Goal: Book appointment/travel/reservation

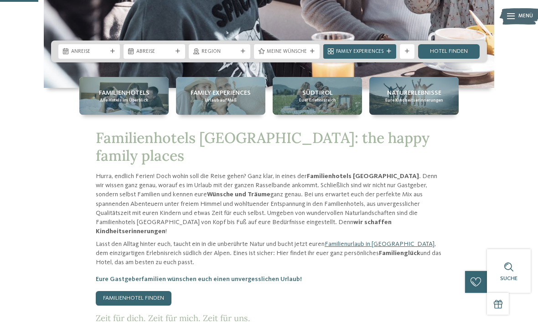
click at [119, 115] on div "Familienhotels Alle Hotels im Überblick" at bounding box center [123, 96] width 89 height 38
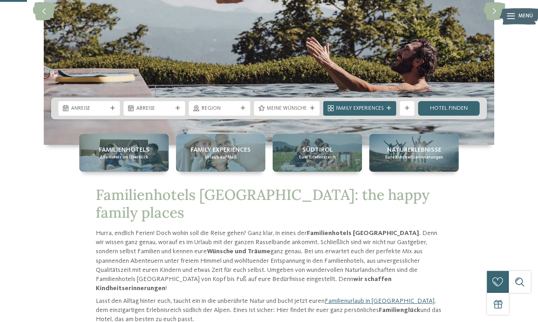
scroll to position [162, 0]
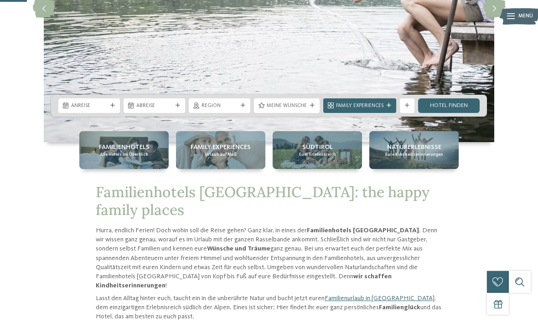
click at [297, 110] on span "Meine Wünsche" at bounding box center [287, 106] width 40 height 7
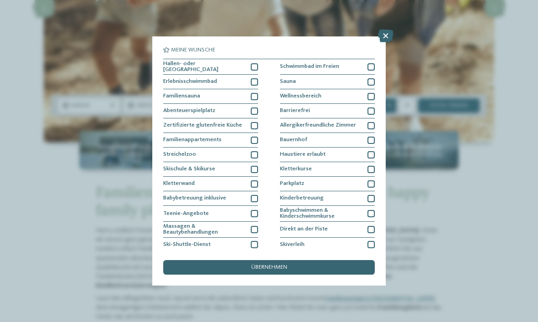
click at [383, 37] on icon at bounding box center [385, 36] width 15 height 13
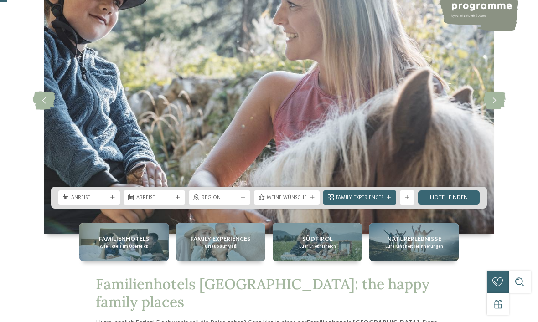
scroll to position [0, 0]
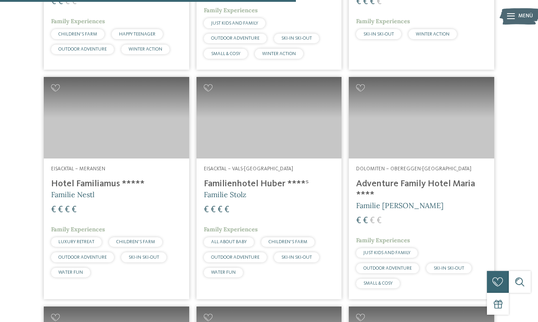
scroll to position [1276, 0]
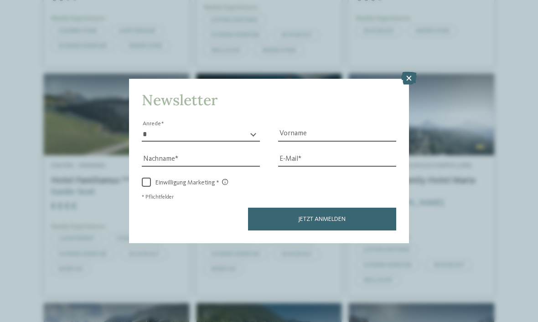
click at [413, 72] on icon at bounding box center [408, 78] width 15 height 13
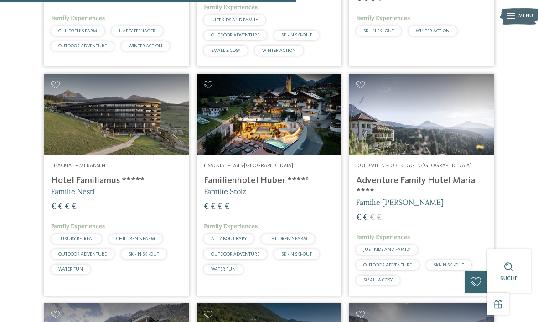
click at [271, 124] on img at bounding box center [268, 115] width 145 height 82
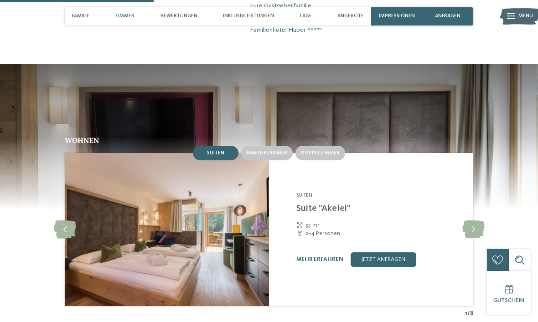
scroll to position [747, 0]
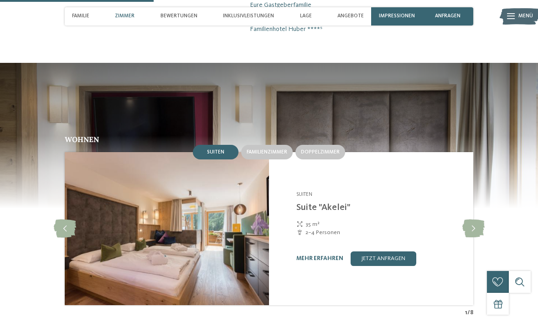
click at [321, 256] on link "mehr erfahren" at bounding box center [319, 259] width 47 height 6
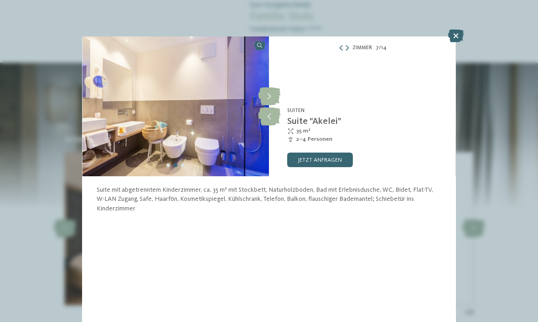
click at [270, 98] on icon at bounding box center [269, 96] width 22 height 18
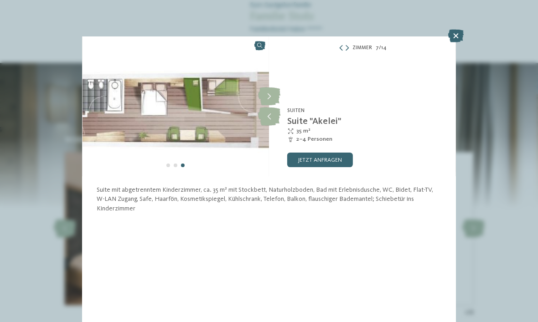
click at [273, 93] on icon at bounding box center [269, 96] width 22 height 18
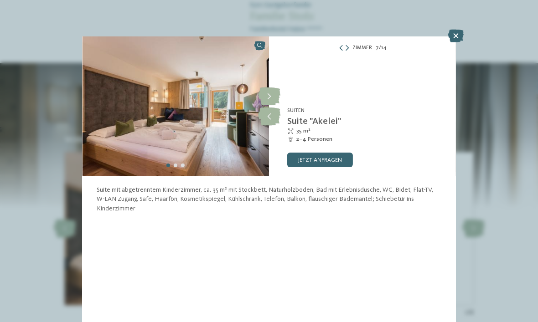
click at [271, 99] on icon at bounding box center [269, 96] width 22 height 18
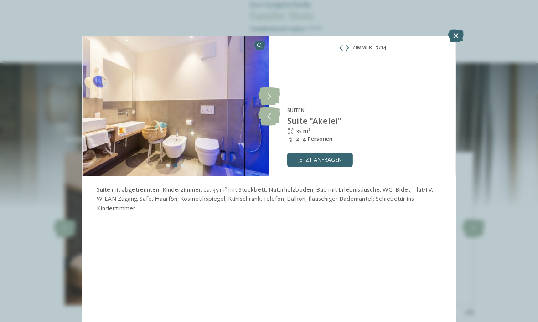
click at [272, 97] on icon at bounding box center [269, 96] width 22 height 18
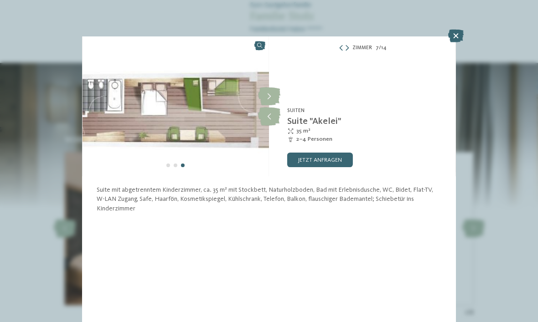
click at [454, 40] on icon at bounding box center [455, 36] width 15 height 13
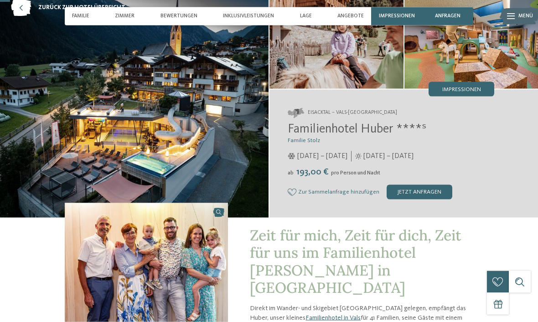
scroll to position [48, 0]
click at [123, 15] on span "Zimmer" at bounding box center [125, 16] width 20 height 6
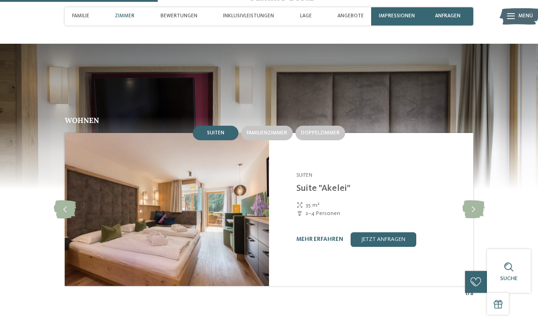
scroll to position [746, 0]
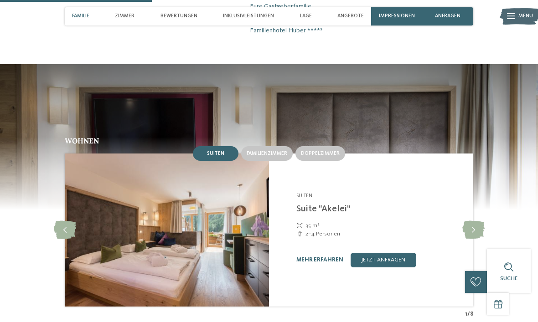
click at [475, 221] on icon at bounding box center [473, 230] width 22 height 18
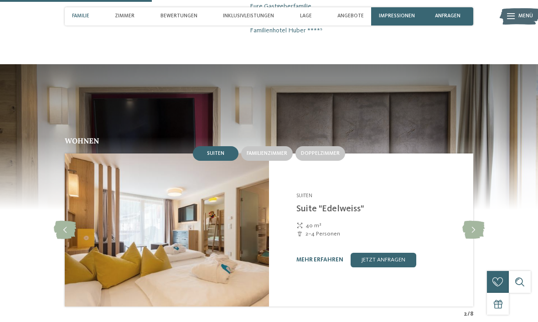
click at [472, 221] on icon at bounding box center [473, 230] width 22 height 18
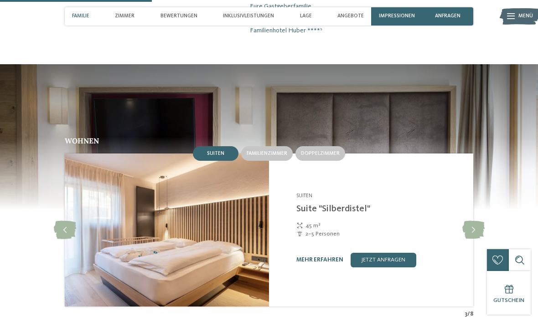
click at [477, 221] on icon at bounding box center [473, 230] width 22 height 18
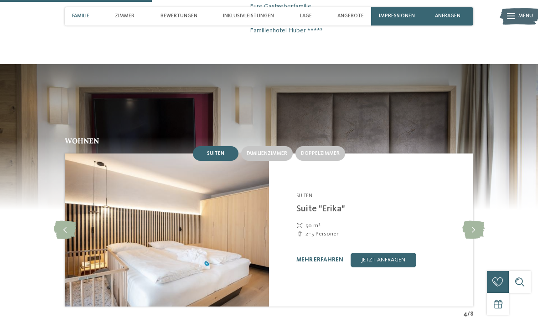
click at [475, 221] on icon at bounding box center [473, 230] width 22 height 18
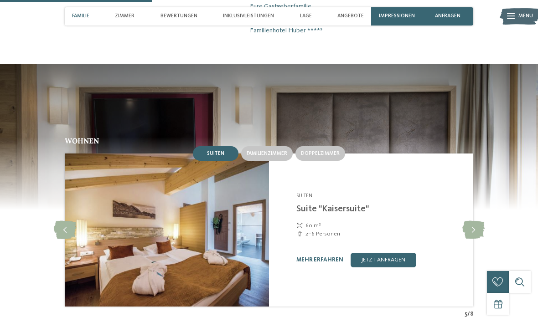
click at [473, 221] on icon at bounding box center [473, 230] width 22 height 18
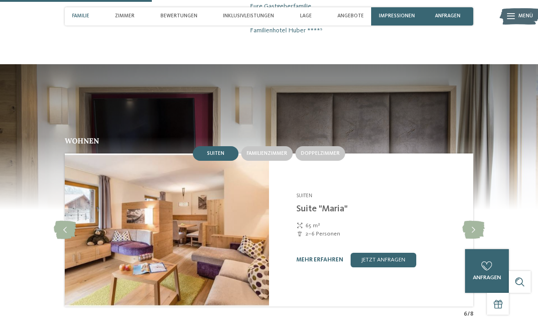
click at [473, 221] on icon at bounding box center [473, 230] width 22 height 18
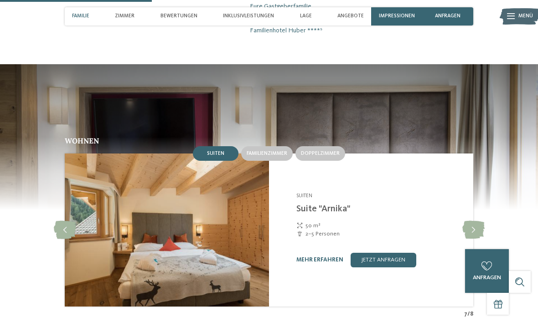
click at [472, 221] on icon at bounding box center [473, 230] width 22 height 18
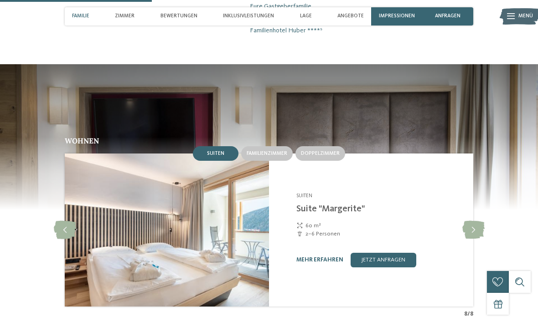
click at [474, 221] on icon at bounding box center [473, 230] width 22 height 18
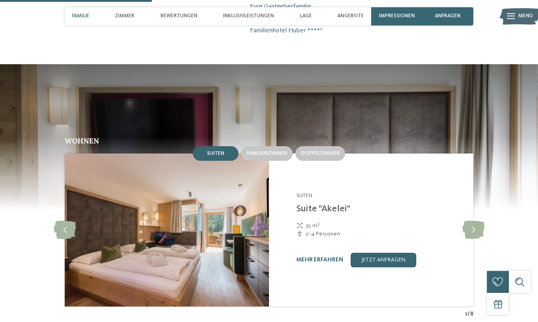
click at [474, 221] on icon at bounding box center [473, 230] width 22 height 18
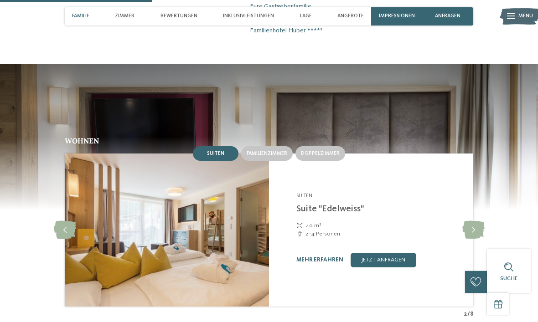
click at [476, 221] on icon at bounding box center [473, 230] width 22 height 18
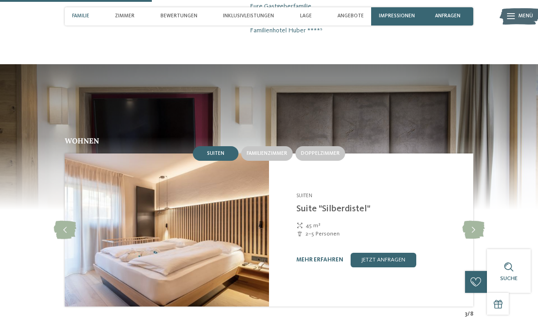
click at [478, 221] on icon at bounding box center [473, 230] width 22 height 18
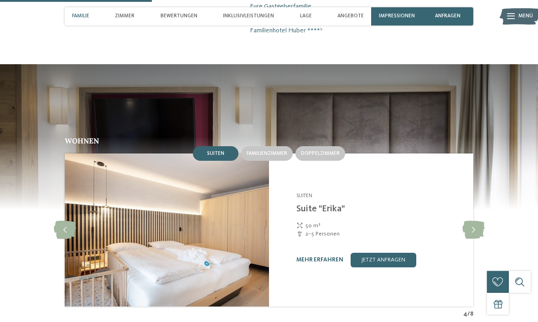
click at [477, 221] on icon at bounding box center [473, 230] width 22 height 18
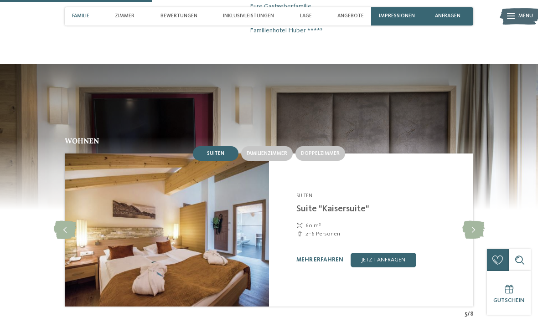
click at [474, 221] on icon at bounding box center [473, 230] width 22 height 18
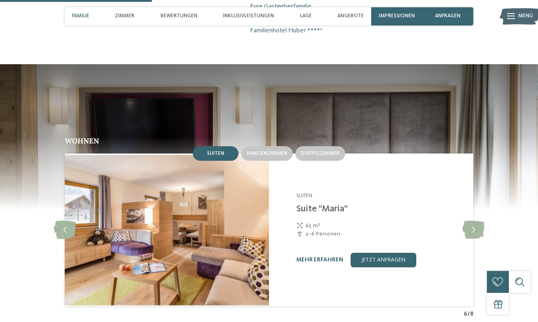
click at [475, 221] on icon at bounding box center [473, 230] width 22 height 18
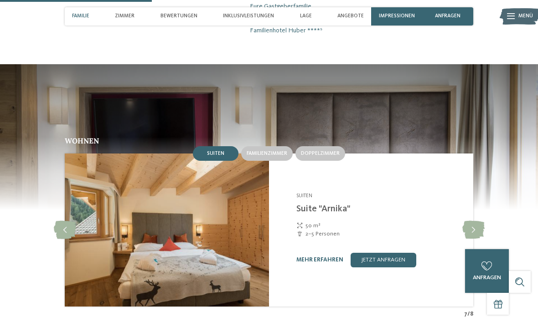
click at [474, 221] on icon at bounding box center [473, 230] width 22 height 18
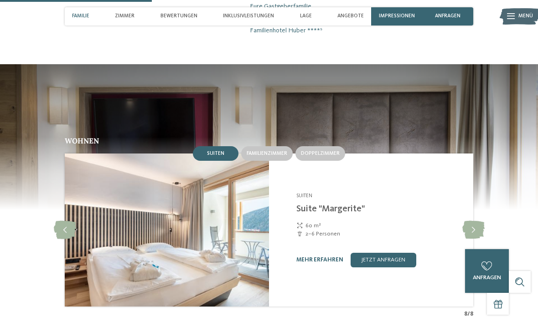
click at [472, 221] on icon at bounding box center [473, 230] width 22 height 18
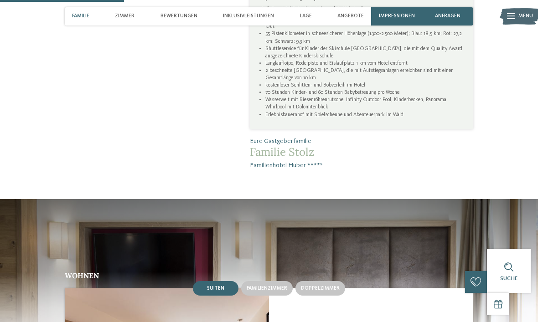
click at [356, 16] on span "Angebote" at bounding box center [350, 16] width 26 height 6
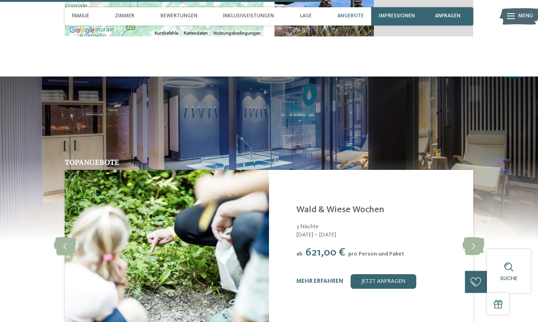
scroll to position [1573, 0]
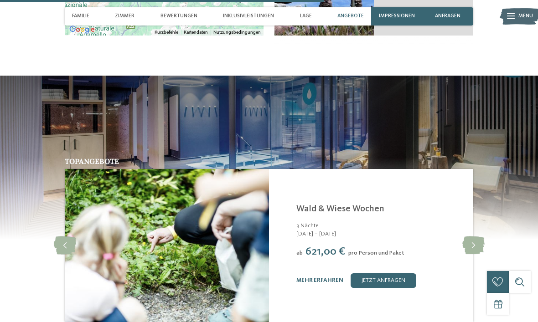
click at [473, 236] on icon at bounding box center [473, 245] width 22 height 18
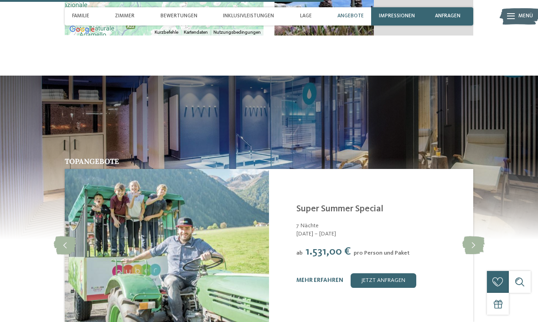
click at [471, 236] on icon at bounding box center [473, 245] width 22 height 18
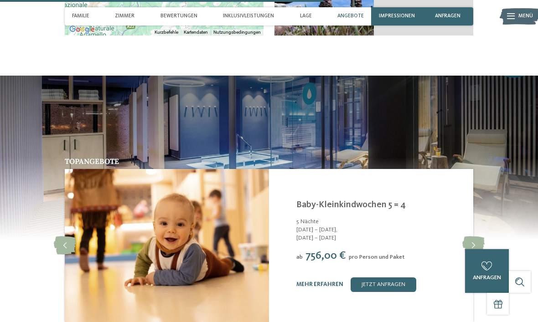
click at [472, 236] on icon at bounding box center [473, 245] width 22 height 18
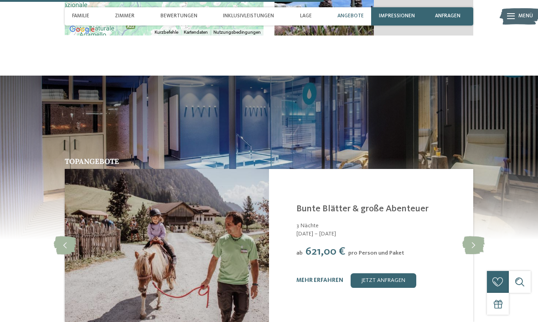
click at [474, 236] on icon at bounding box center [473, 245] width 22 height 18
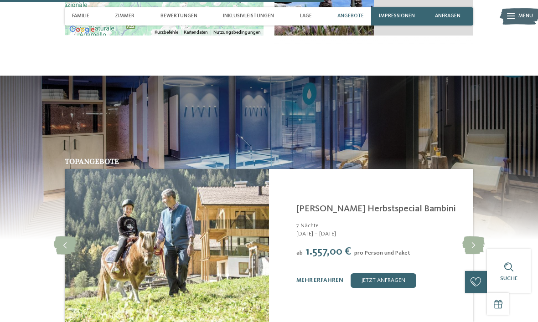
click at [474, 236] on icon at bounding box center [473, 245] width 22 height 18
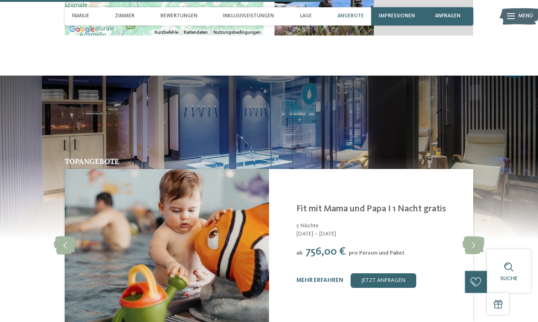
click at [473, 236] on icon at bounding box center [473, 245] width 22 height 18
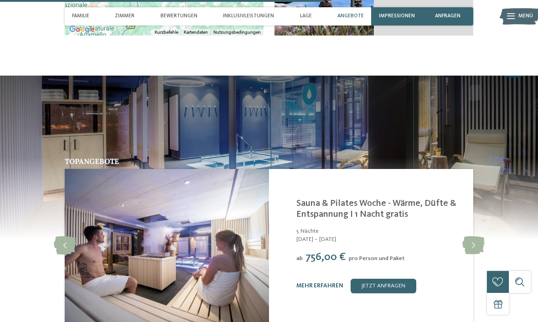
click at [474, 236] on icon at bounding box center [473, 245] width 22 height 18
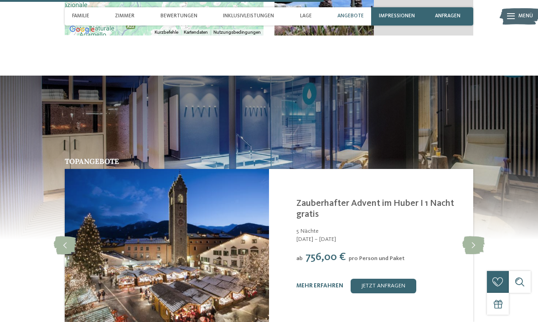
click at [474, 236] on icon at bounding box center [473, 245] width 22 height 18
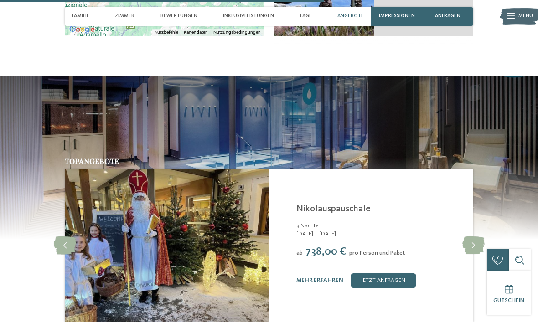
click at [473, 236] on icon at bounding box center [473, 245] width 22 height 18
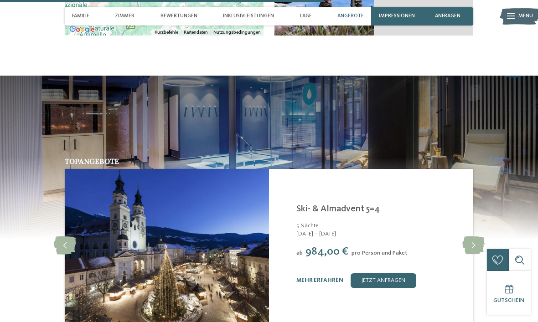
click at [474, 236] on icon at bounding box center [473, 245] width 22 height 18
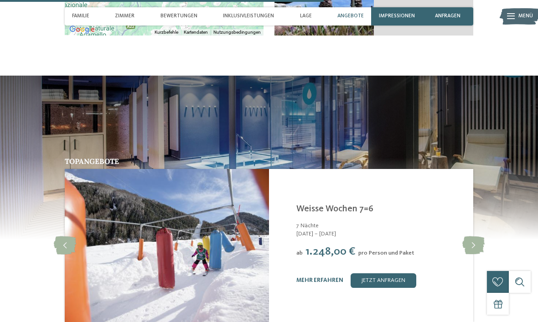
click at [475, 236] on icon at bounding box center [473, 245] width 22 height 18
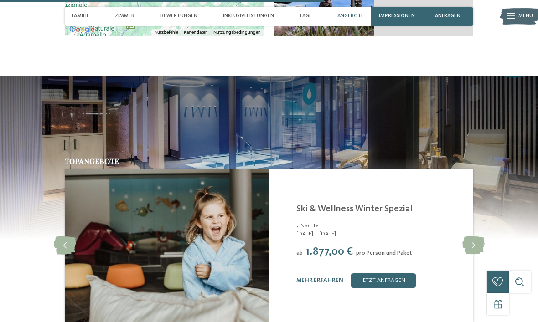
click at [475, 236] on icon at bounding box center [473, 245] width 22 height 18
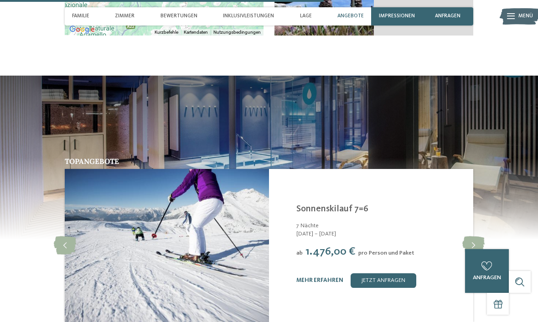
click at [474, 236] on icon at bounding box center [473, 245] width 22 height 18
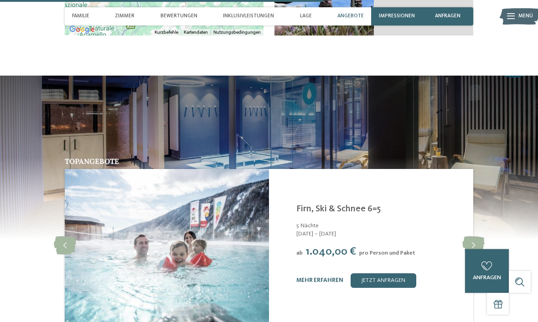
click at [475, 236] on icon at bounding box center [473, 245] width 22 height 18
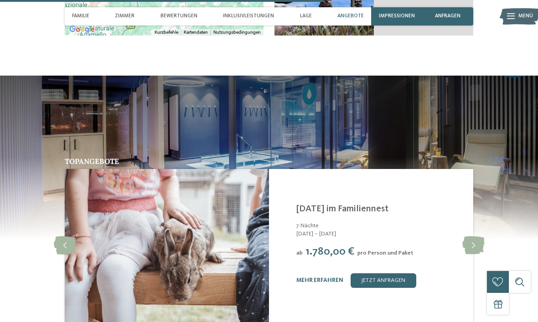
click at [474, 236] on icon at bounding box center [473, 245] width 22 height 18
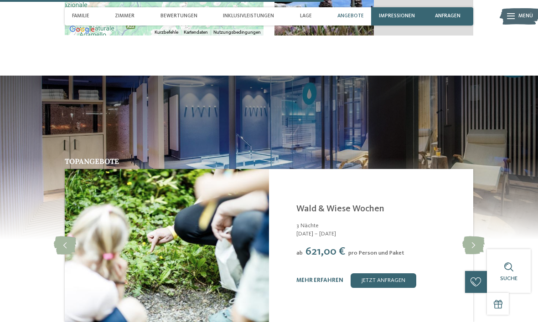
click at [473, 236] on icon at bounding box center [473, 245] width 22 height 18
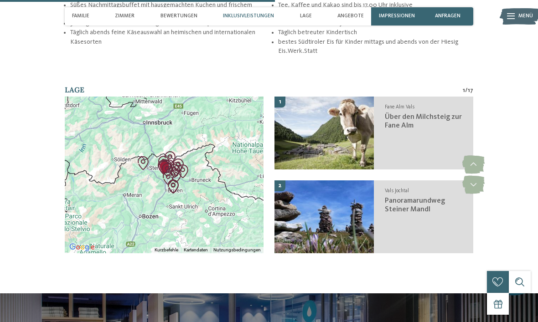
scroll to position [1351, 0]
